Goal: Information Seeking & Learning: Learn about a topic

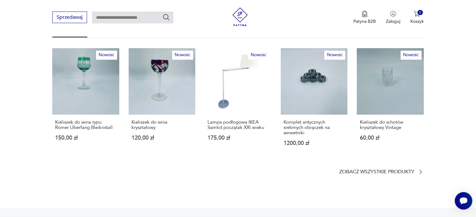
scroll to position [375, 0]
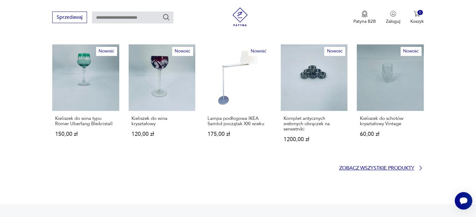
click at [344, 166] on p "Zobacz wszystkie produkty" at bounding box center [376, 168] width 75 height 4
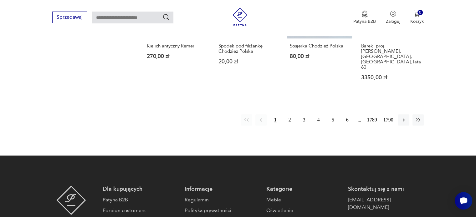
scroll to position [591, 0]
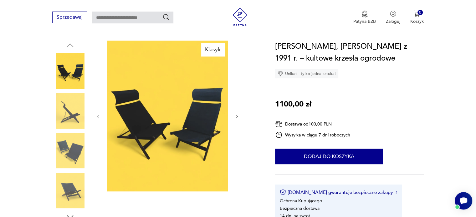
click at [238, 115] on icon "button" at bounding box center [236, 116] width 5 height 5
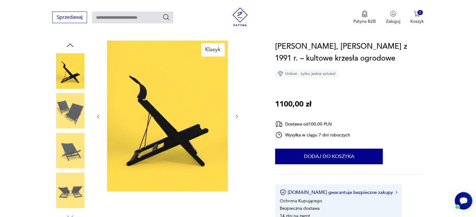
click at [238, 115] on icon "button" at bounding box center [236, 116] width 5 height 5
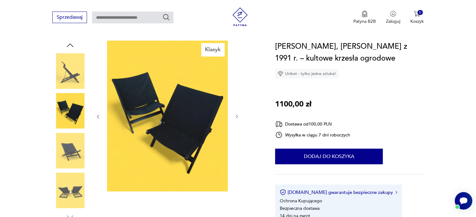
click at [238, 115] on icon "button" at bounding box center [236, 116] width 5 height 5
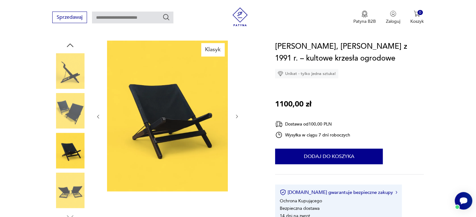
click at [238, 115] on icon "button" at bounding box center [236, 116] width 5 height 5
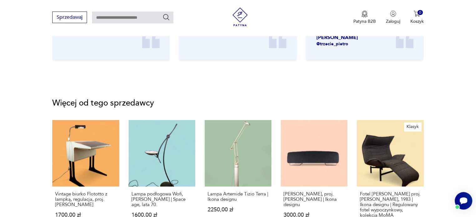
scroll to position [813, 0]
